Goal: Task Accomplishment & Management: Manage account settings

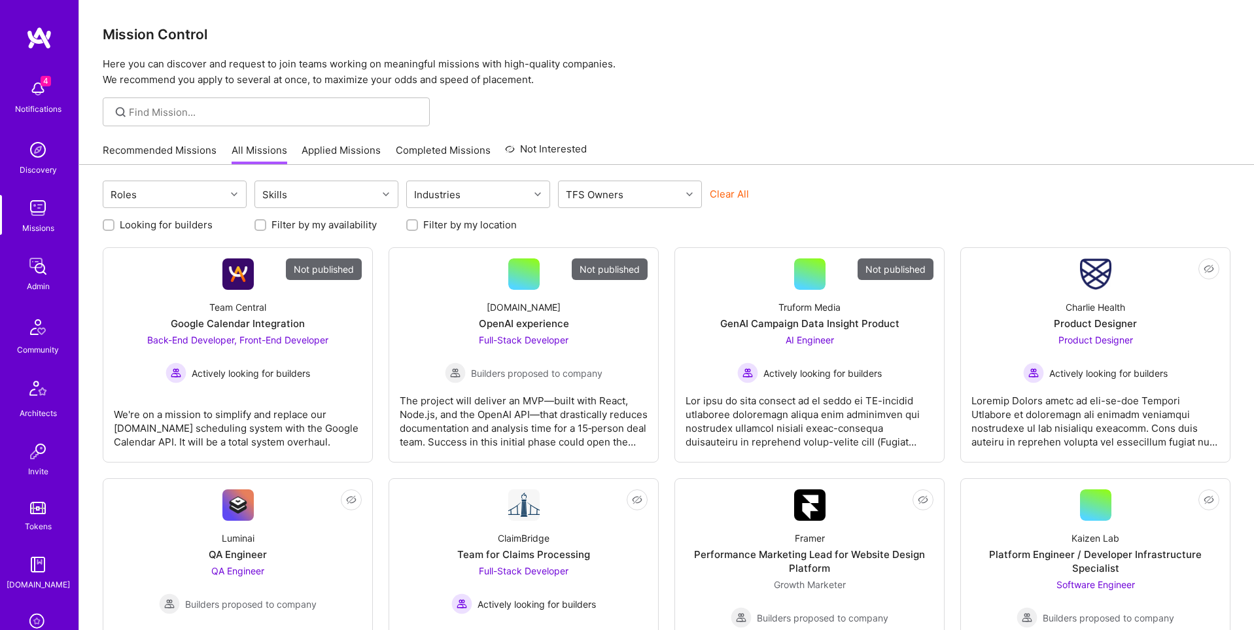
scroll to position [205, 0]
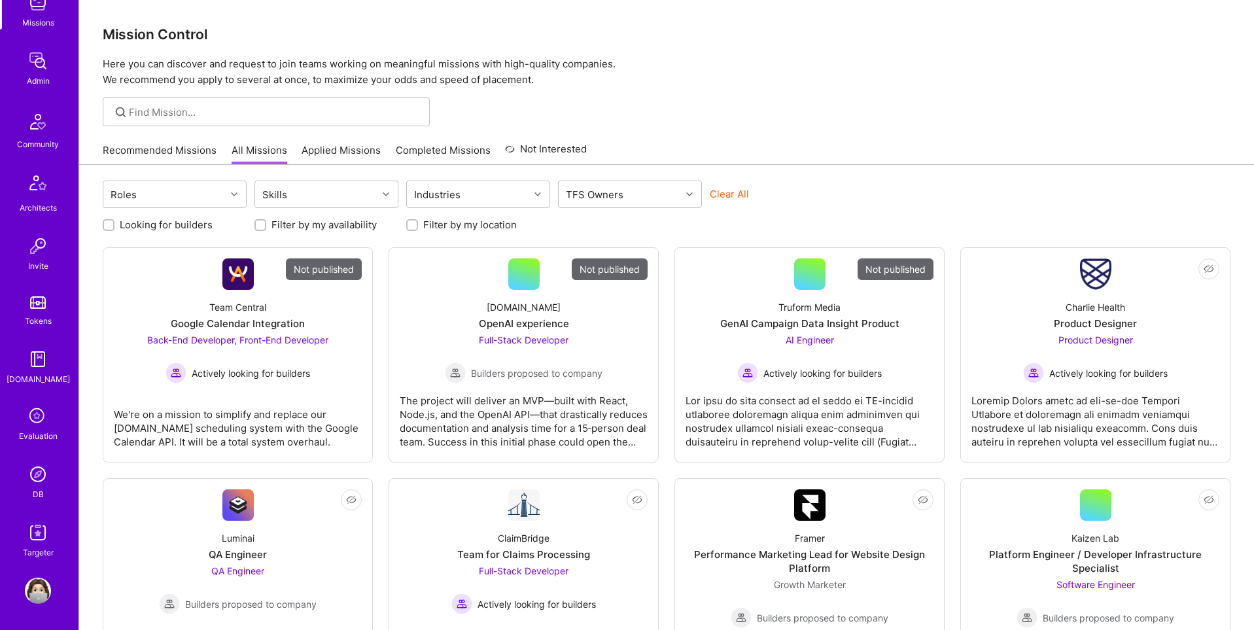
click at [33, 481] on img at bounding box center [38, 474] width 26 height 26
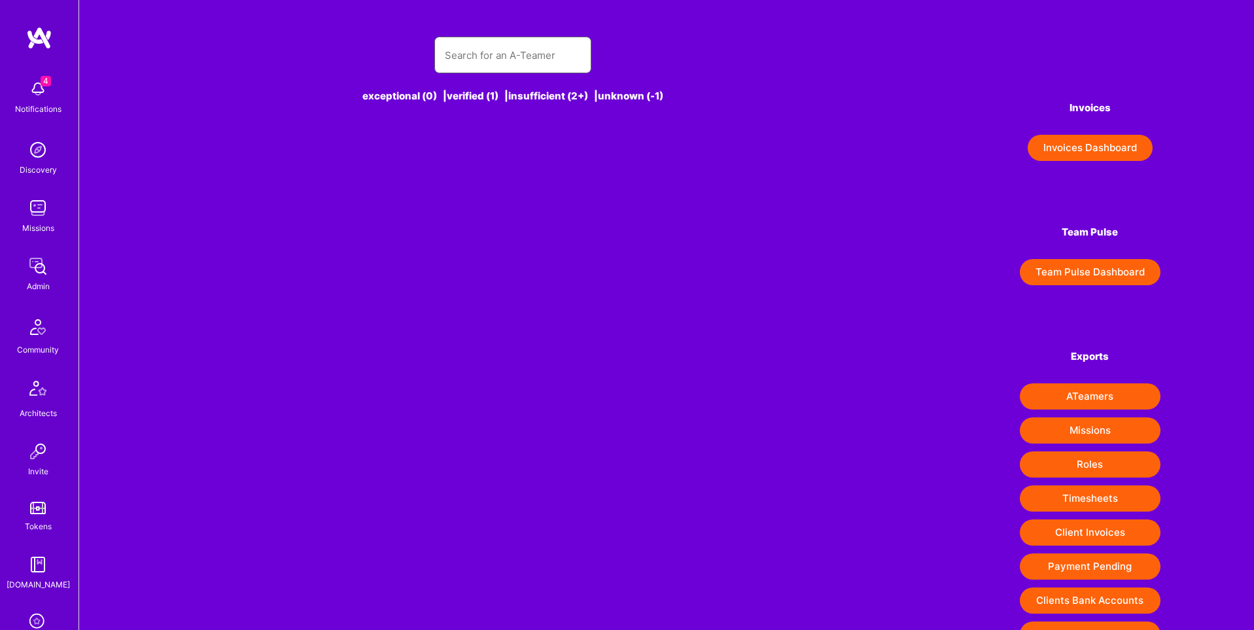
click at [481, 65] on input "text" at bounding box center [513, 55] width 136 height 33
paste input "nic@nicbrunson.com via a.team"
type input "nic@nicbrunson.com via a.team"
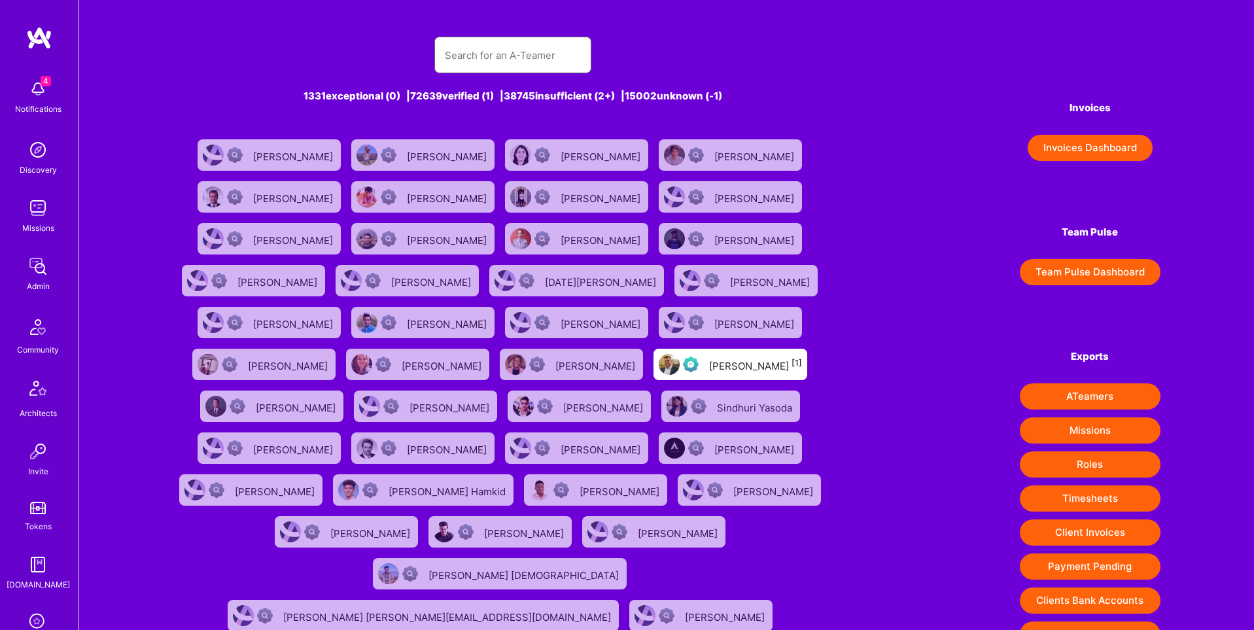
paste input "nic@nicbrunson.com via a.team"
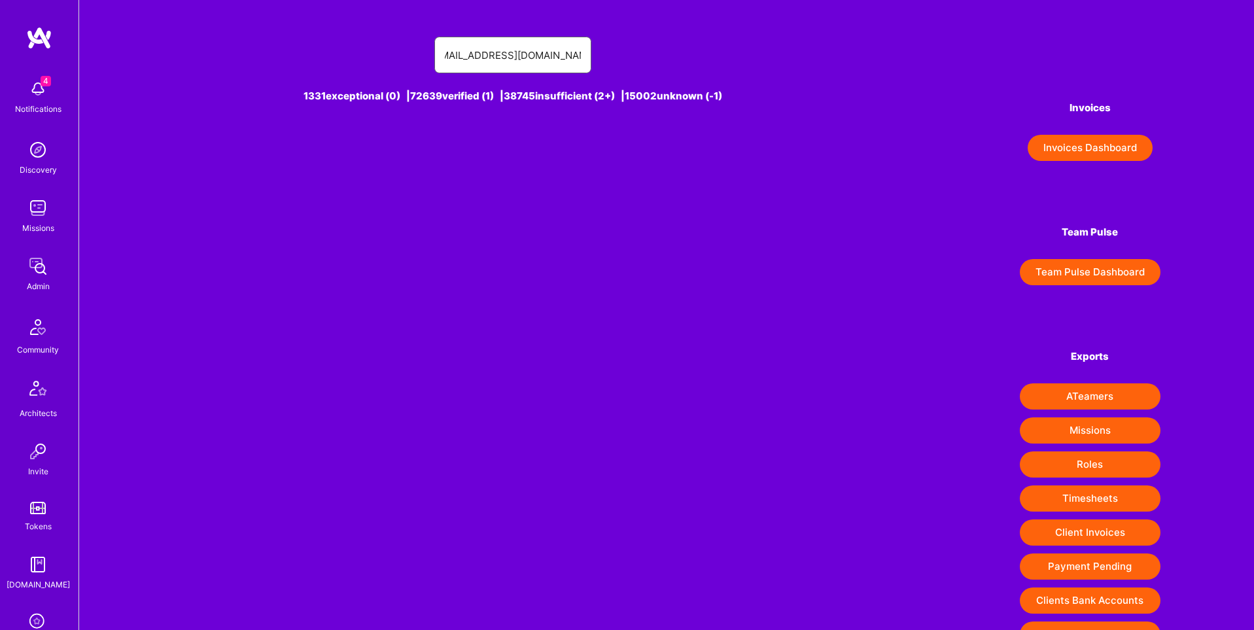
drag, startPoint x: 527, startPoint y: 56, endPoint x: 616, endPoint y: 52, distance: 89.7
click at [616, 52] on div "nic@nicbrunson.com via a.team" at bounding box center [513, 55] width 680 height 37
type input "nic@nicbrunson.com"
click at [542, 156] on div "Nic Brunson [1]" at bounding box center [535, 155] width 93 height 17
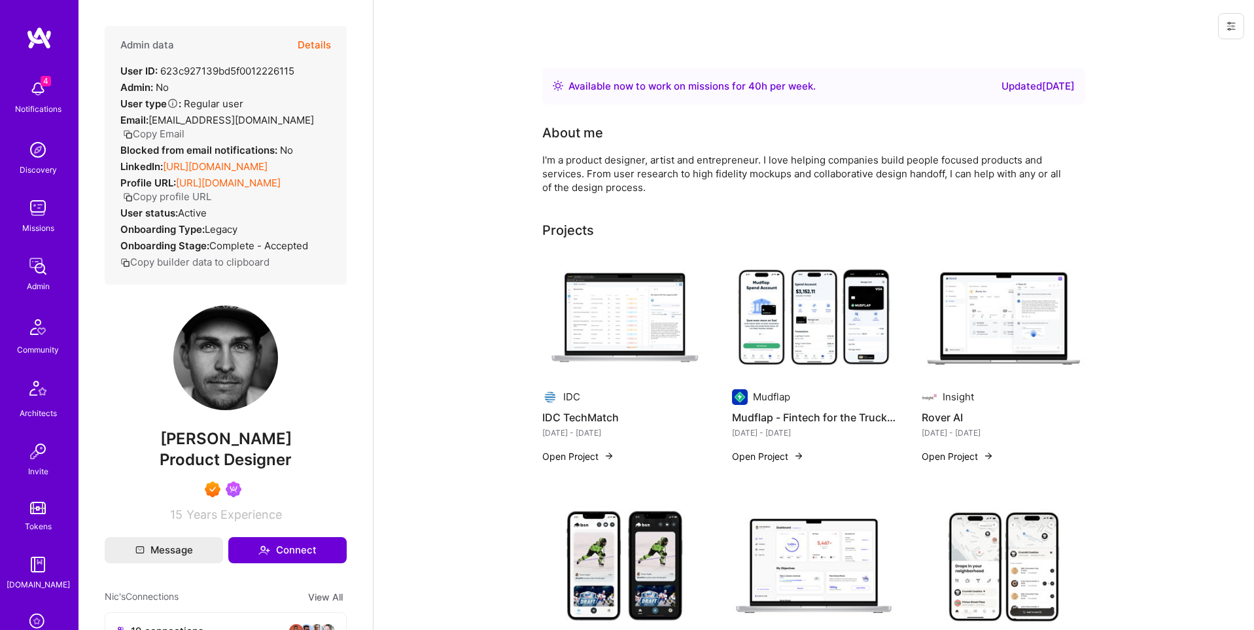
click at [301, 42] on button "Details" at bounding box center [314, 45] width 33 height 38
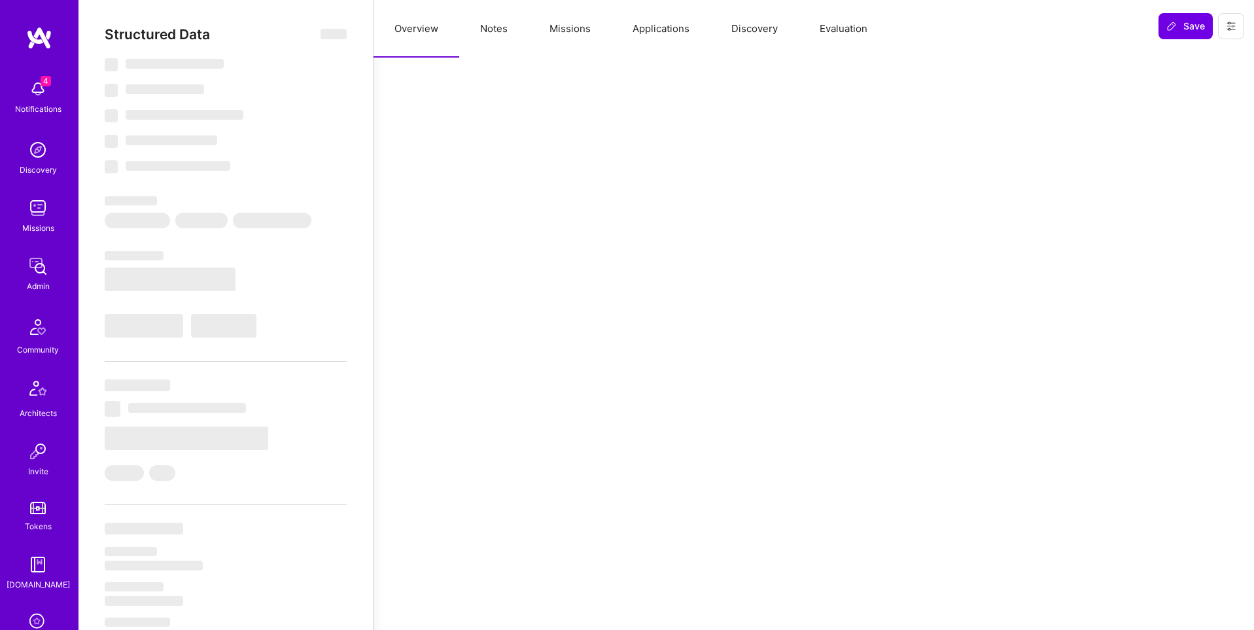
click at [572, 31] on button "Missions" at bounding box center [570, 29] width 83 height 58
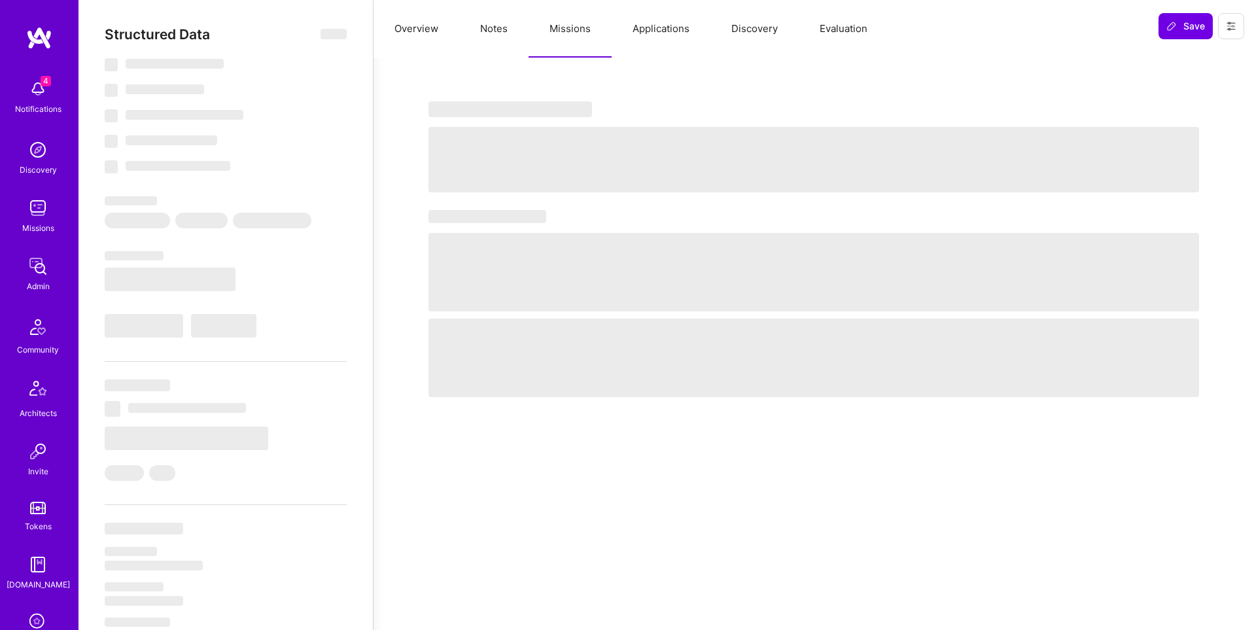
select select "Right Now"
select select "7"
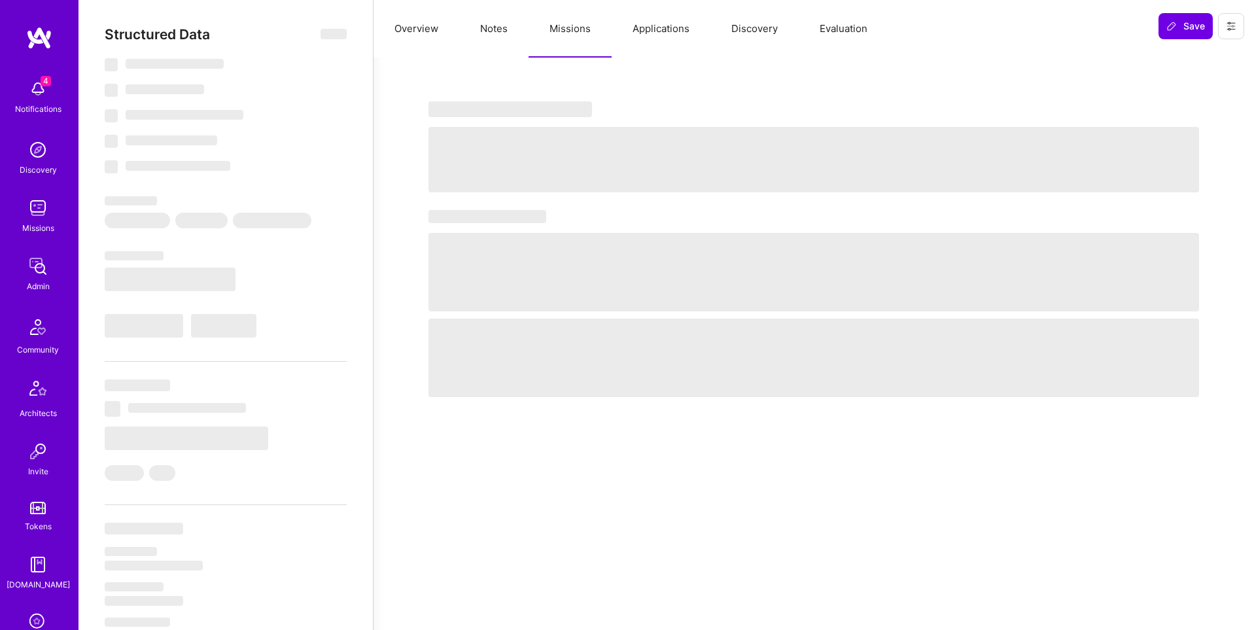
select select "US"
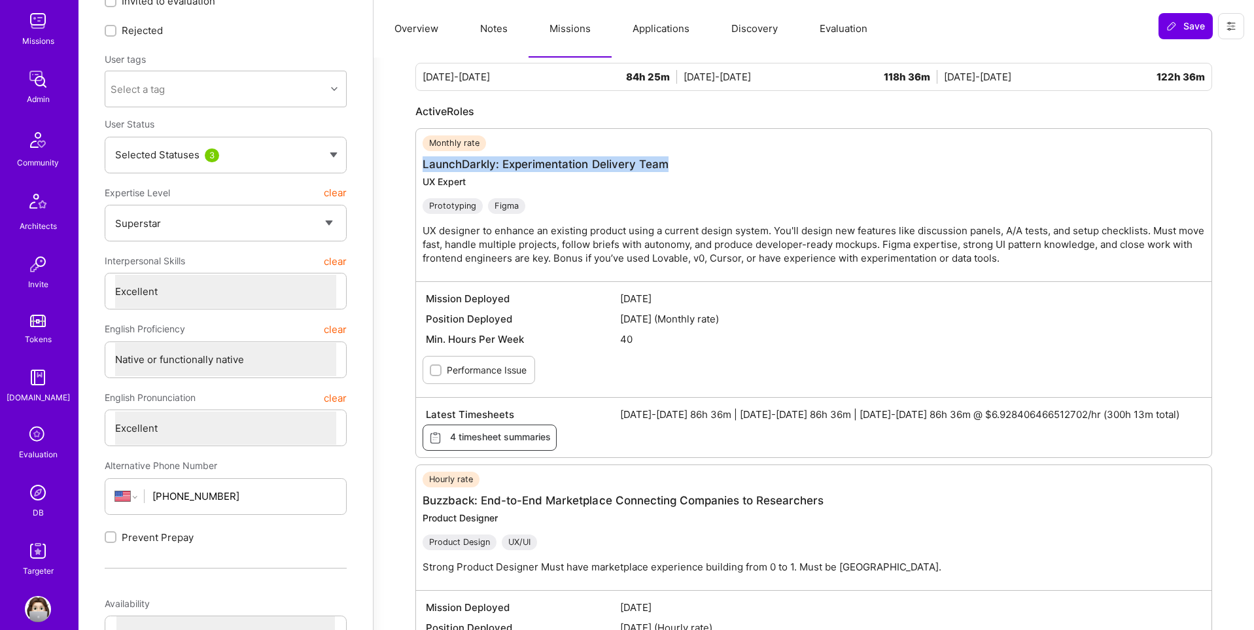
scroll to position [205, 0]
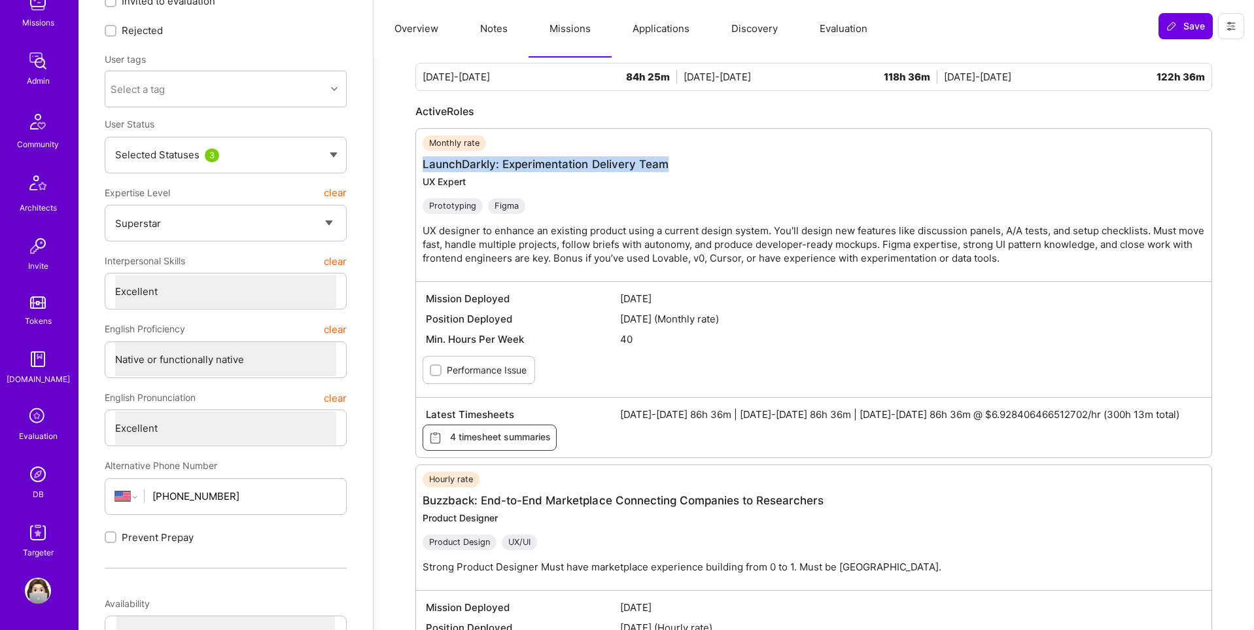
click at [52, 481] on link "DB" at bounding box center [37, 481] width 81 height 40
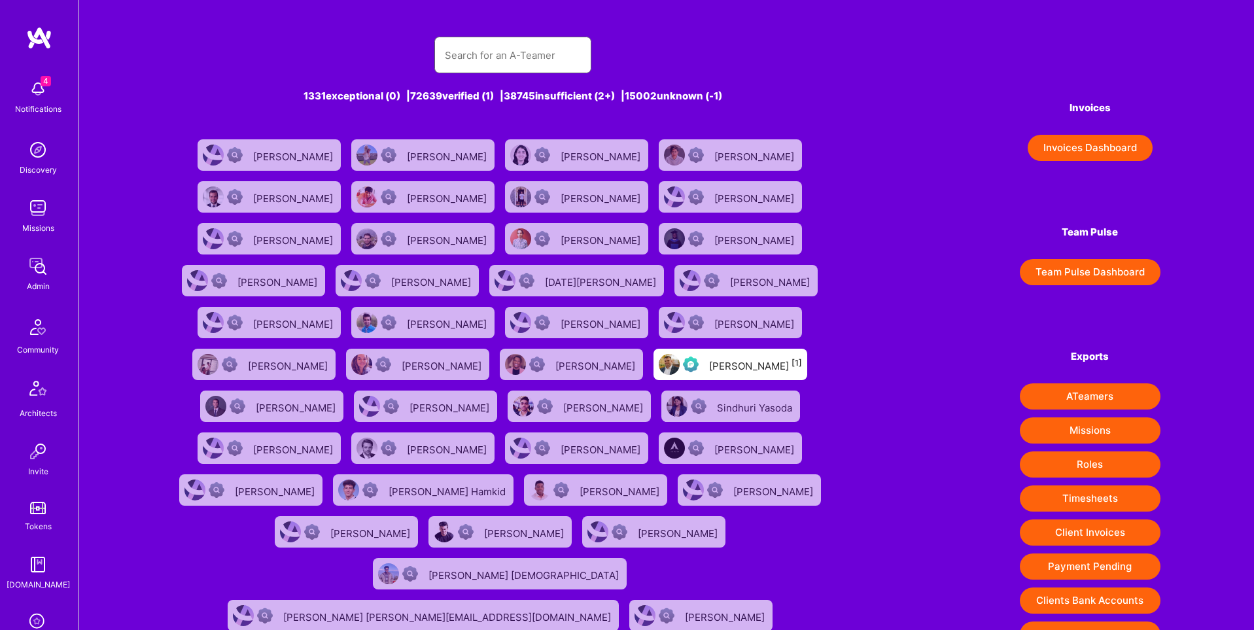
click at [576, 58] on input "text" at bounding box center [513, 55] width 136 height 33
paste input "emmanuel.claudia@gmail.com"
type input "emmanuel.claudia@gmail.com"
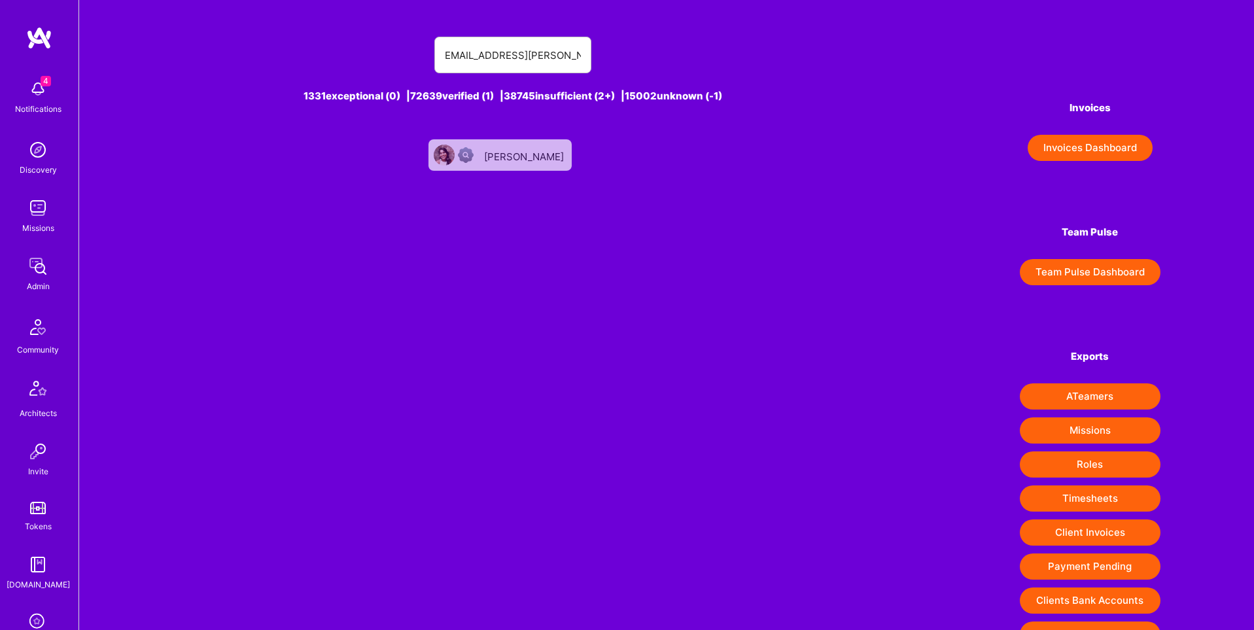
scroll to position [0, 0]
click at [519, 150] on div "claudia emmanuel" at bounding box center [525, 155] width 82 height 17
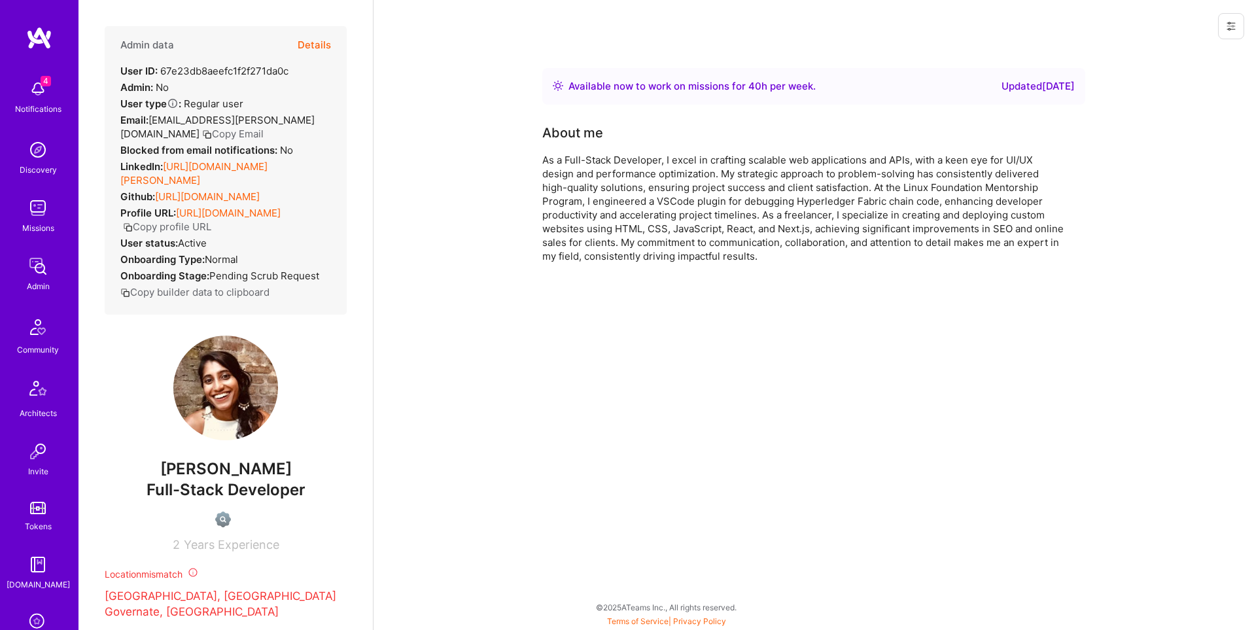
click at [1236, 21] on button at bounding box center [1231, 26] width 26 height 26
click at [1175, 125] on button "Delete User" at bounding box center [1175, 122] width 138 height 33
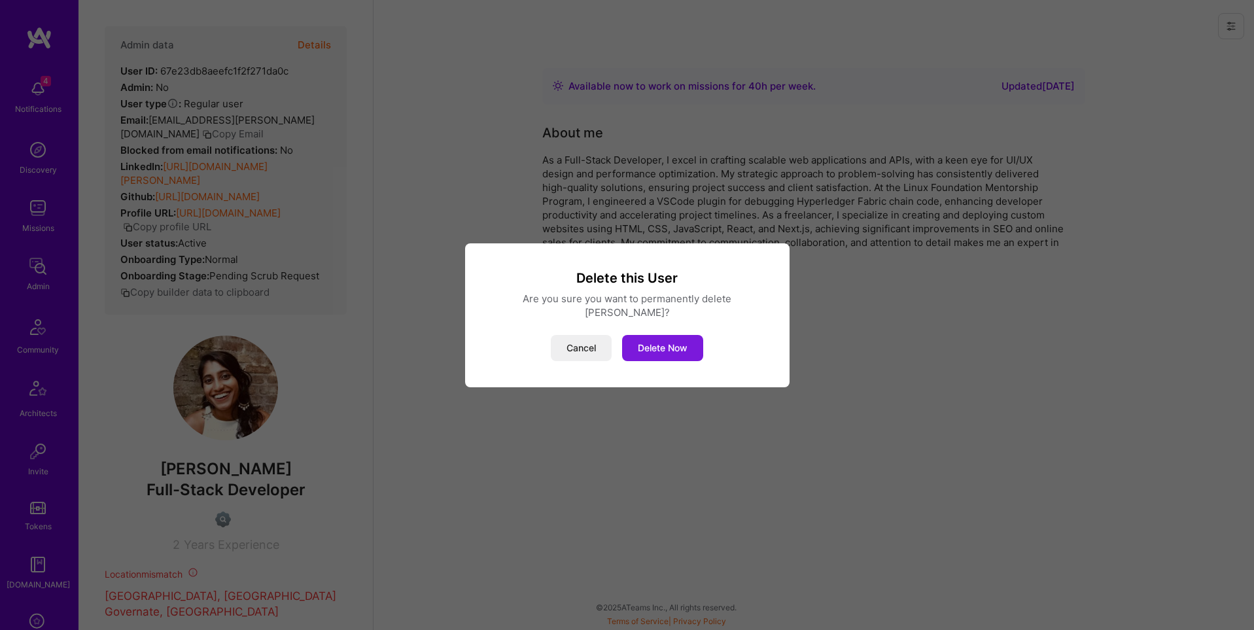
click at [654, 336] on button "Delete Now" at bounding box center [662, 348] width 81 height 26
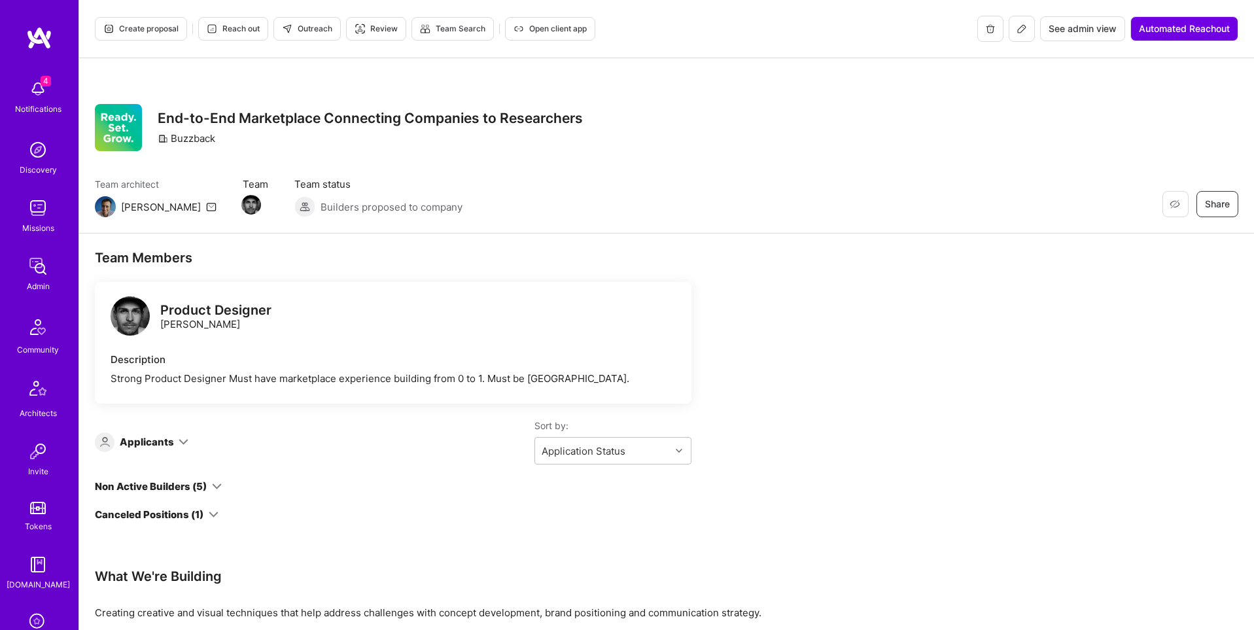
click at [1088, 32] on span "See admin view" at bounding box center [1083, 28] width 68 height 13
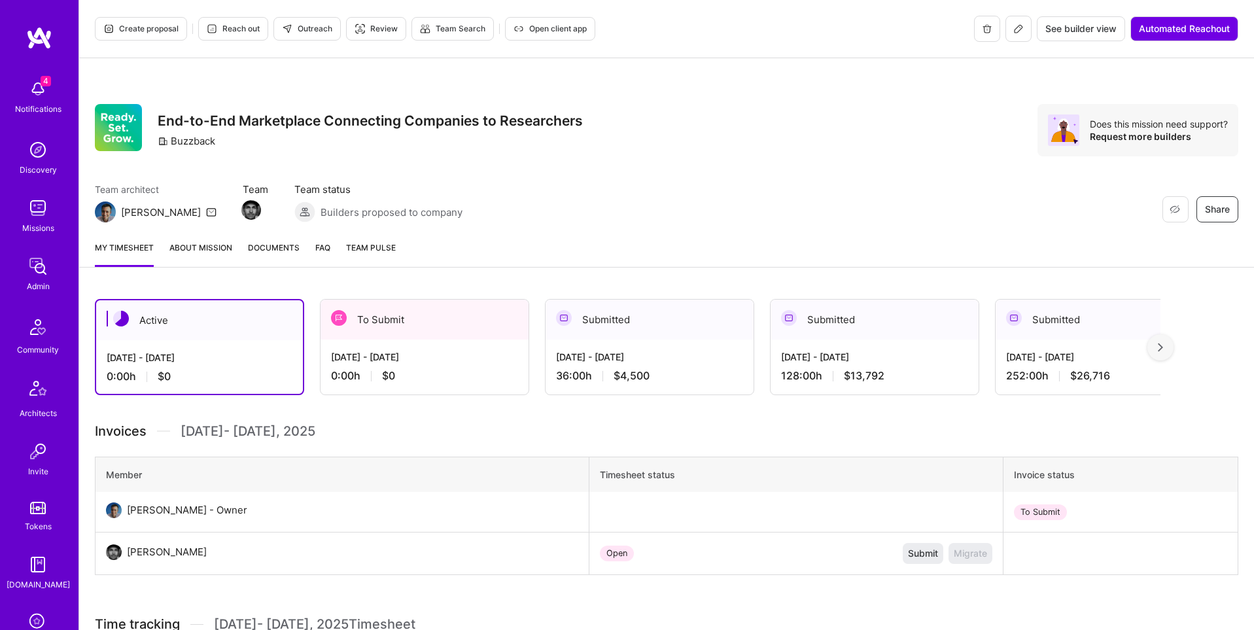
click at [457, 375] on div "0:00 h $0" at bounding box center [424, 376] width 187 height 14
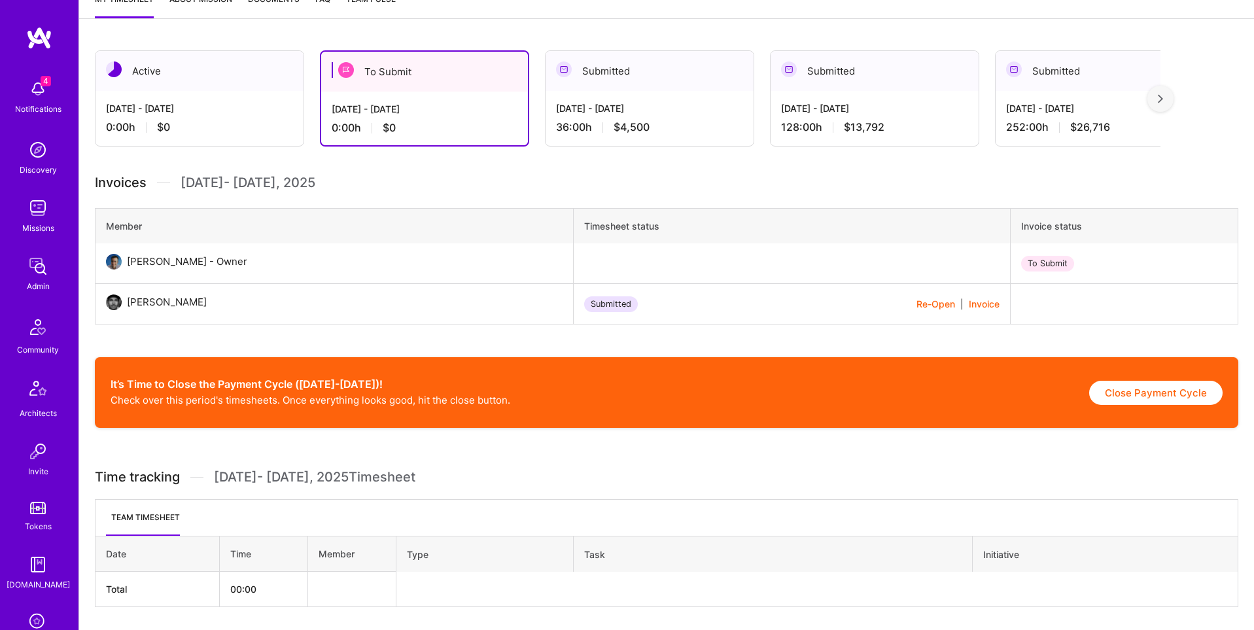
scroll to position [290, 0]
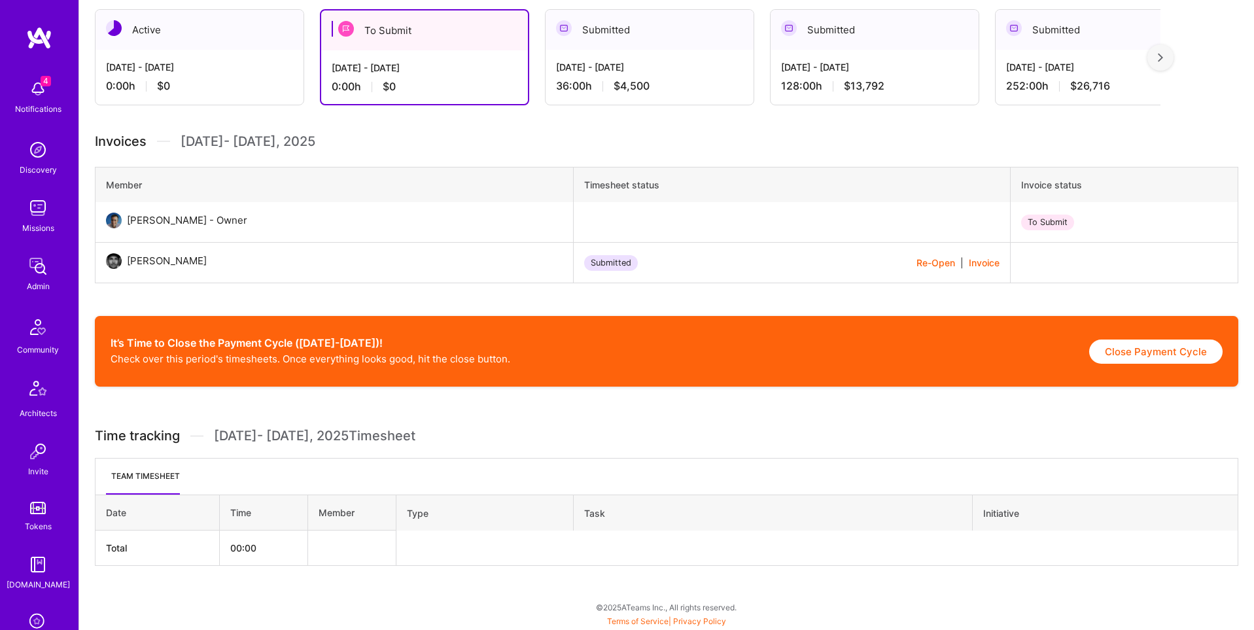
click at [929, 264] on button "Re-Open" at bounding box center [935, 263] width 39 height 14
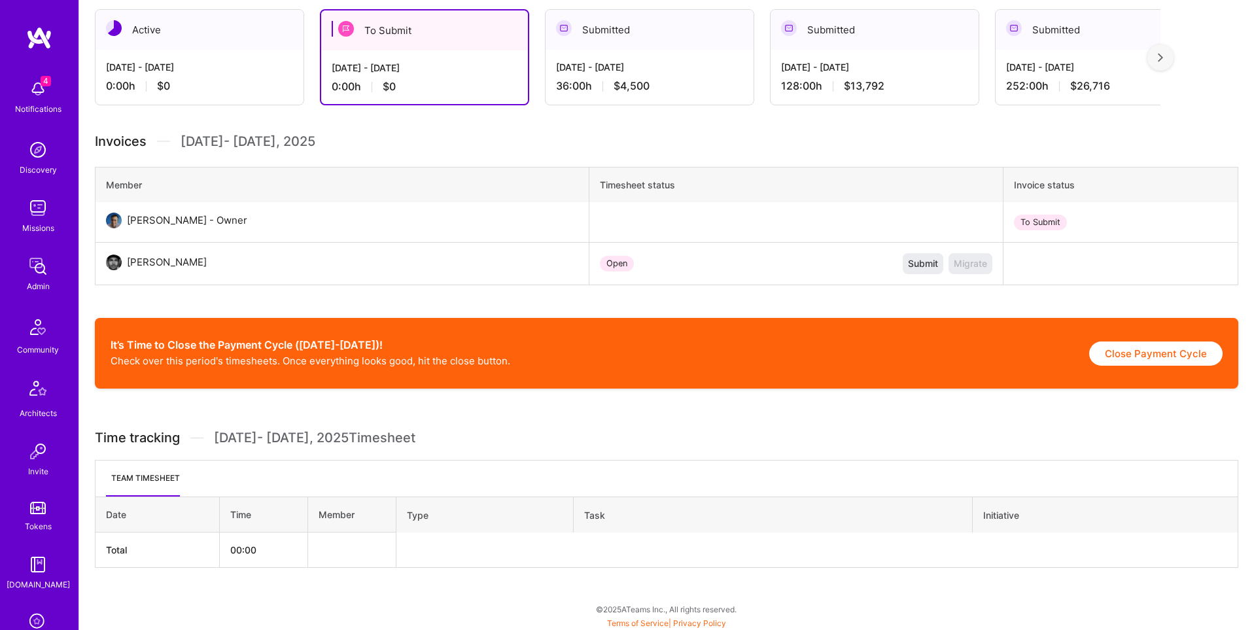
scroll to position [0, 0]
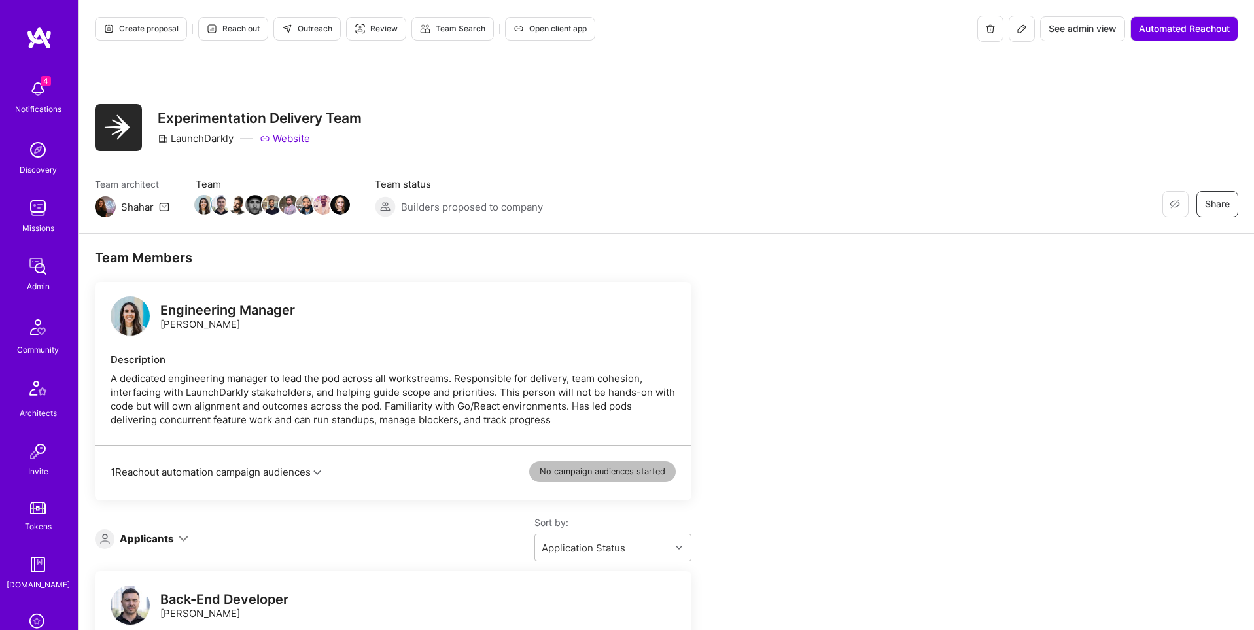
click at [1098, 9] on div "Create proposal Reach out Outreach Review Team Search Open client app See admin…" at bounding box center [666, 29] width 1175 height 58
click at [1092, 29] on span "See admin view" at bounding box center [1083, 28] width 68 height 13
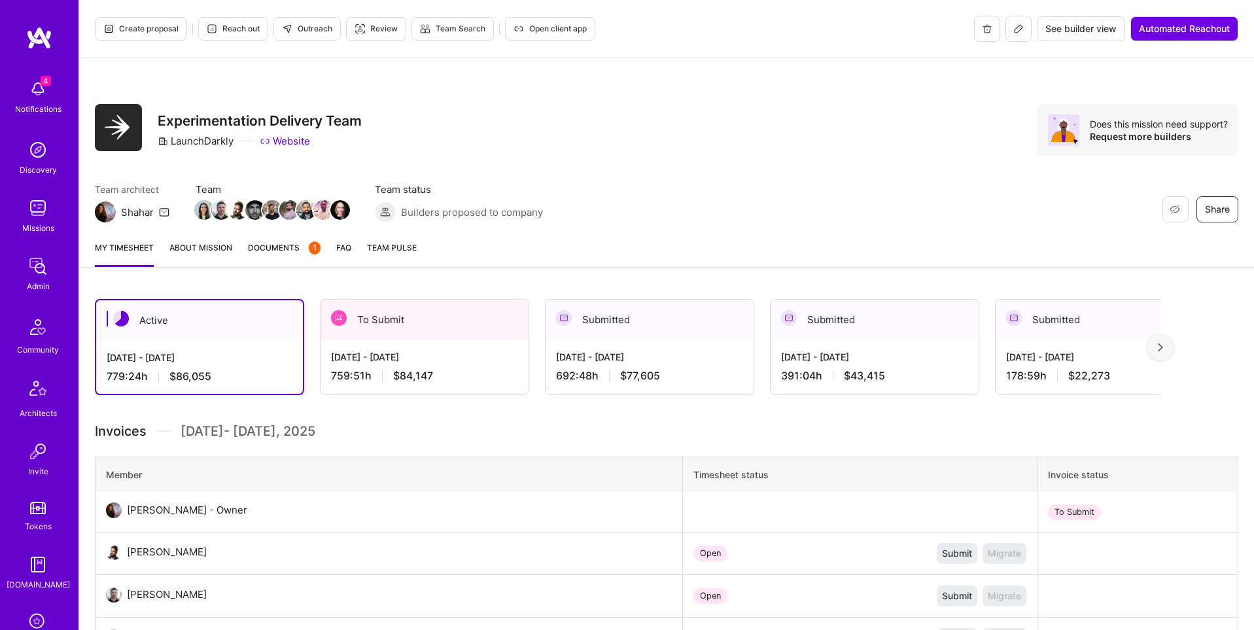
click at [462, 355] on div "[DATE] - [DATE]" at bounding box center [424, 357] width 187 height 14
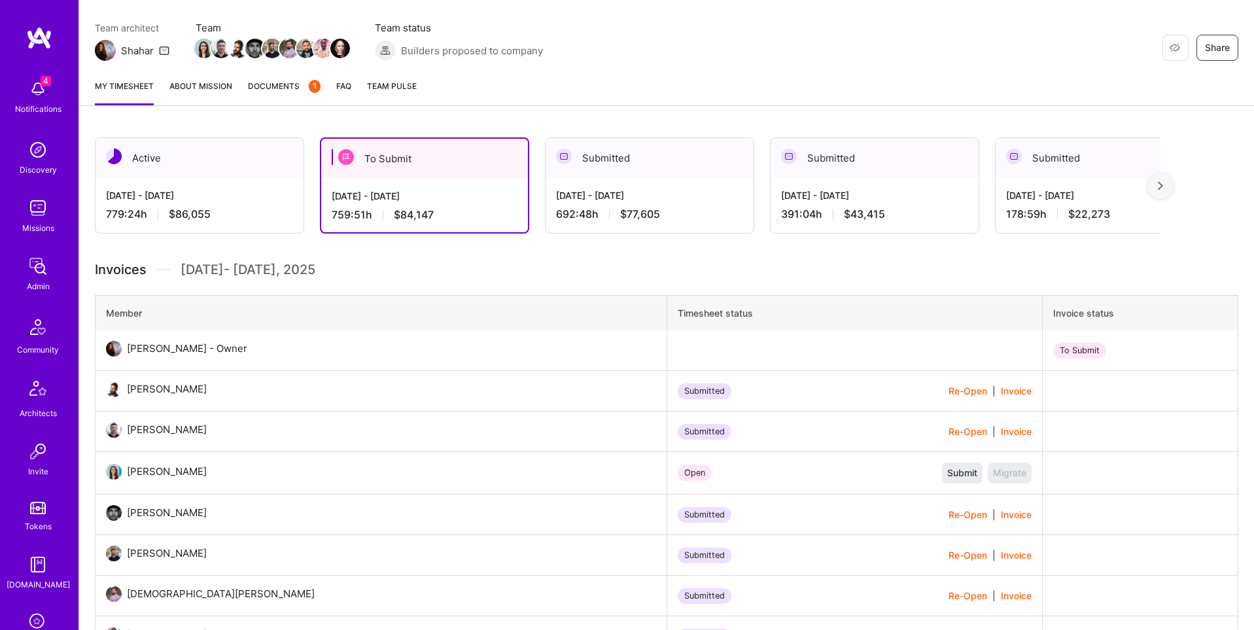
scroll to position [194, 0]
